Goal: Transaction & Acquisition: Subscribe to service/newsletter

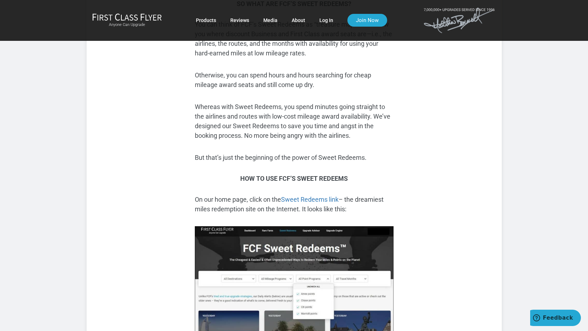
scroll to position [452, 0]
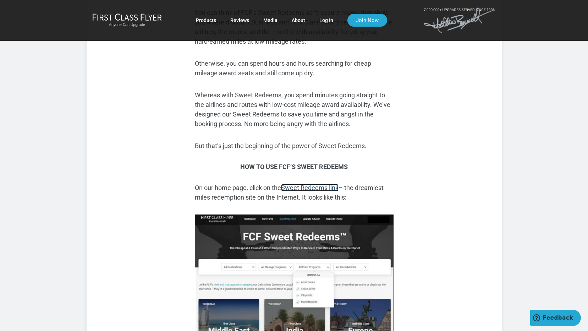
click at [310, 187] on link "Sweet Redeems link" at bounding box center [309, 187] width 57 height 7
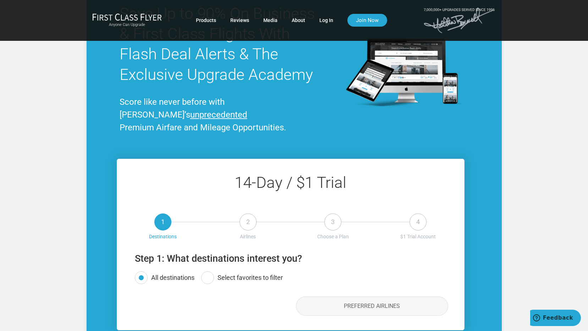
scroll to position [3219, 0]
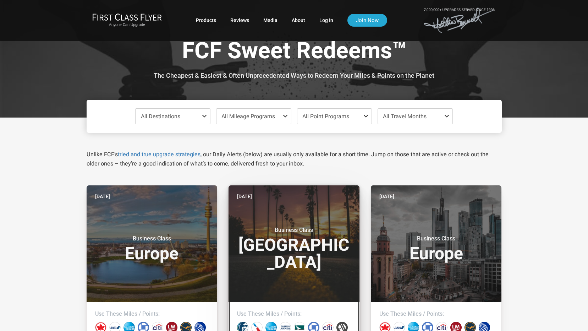
click at [274, 246] on h3 "Business Class North America" at bounding box center [294, 248] width 114 height 44
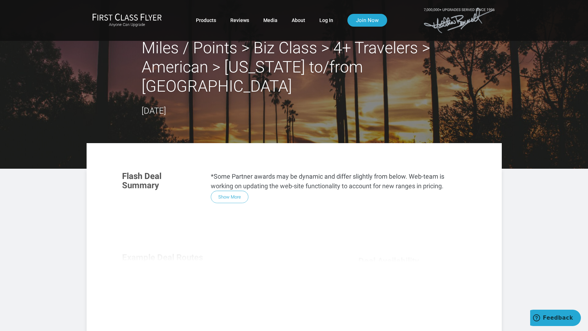
click at [225, 177] on div "Flash Deal Summary *Some Partner awards may be dynamic and differ slightly from…" at bounding box center [294, 260] width 358 height 193
click at [232, 177] on div "Flash Deal Summary *Some Partner awards may be dynamic and differ slightly from…" at bounding box center [294, 260] width 358 height 193
click at [231, 178] on div "Flash Deal Summary *Some Partner awards may be dynamic and differ slightly from…" at bounding box center [294, 260] width 358 height 193
click at [364, 93] on div "Miles / Points > Biz Class > 4+ Travelers > American > [US_STATE] to/from [GEOG…" at bounding box center [294, 77] width 305 height 79
click at [388, 82] on div "Miles / Points > Biz Class > 4+ Travelers > American > New York to/from Los Ang…" at bounding box center [294, 77] width 305 height 79
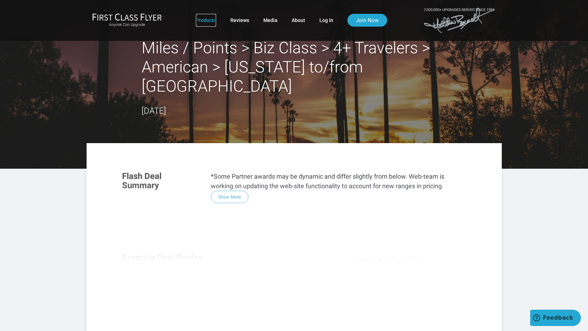
click at [206, 17] on link "Products" at bounding box center [206, 20] width 20 height 13
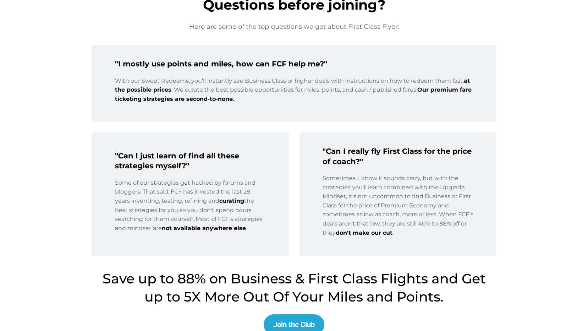
scroll to position [1090, 0]
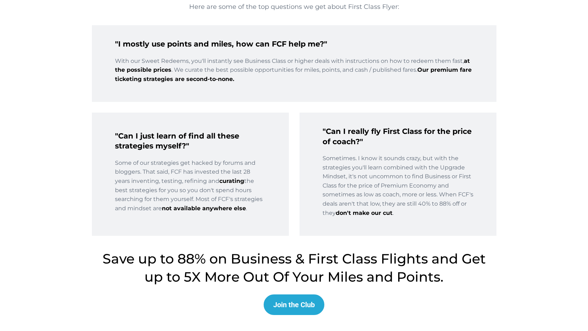
click at [293, 303] on div "Join the Club" at bounding box center [294, 304] width 42 height 9
